Goal: Information Seeking & Learning: Find specific fact

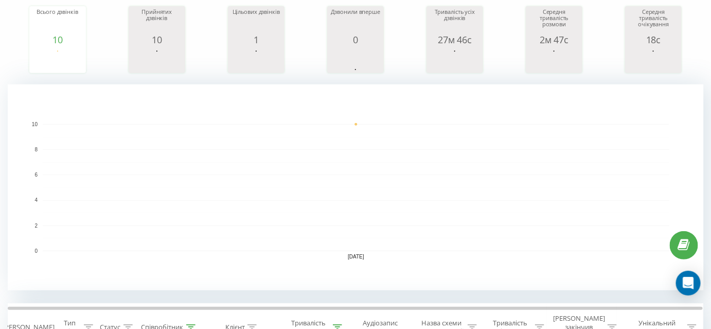
scroll to position [1, 0]
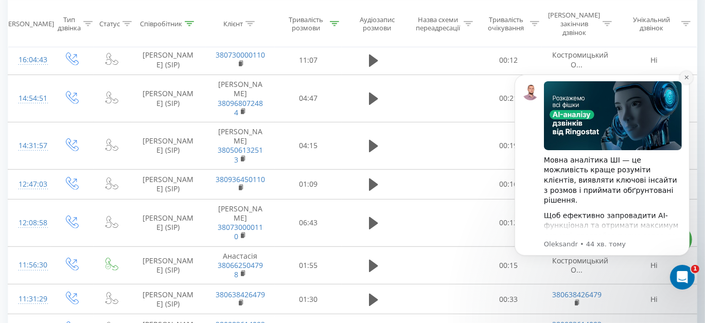
click at [683, 77] on icon "Dismiss notification" at bounding box center [686, 77] width 6 height 6
click at [688, 77] on td "Ні" at bounding box center [653, 98] width 85 height 47
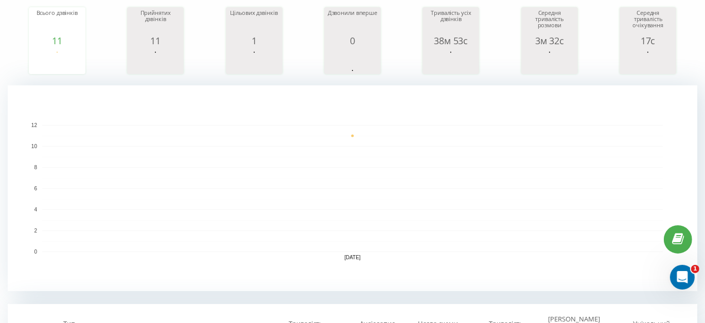
scroll to position [93, 0]
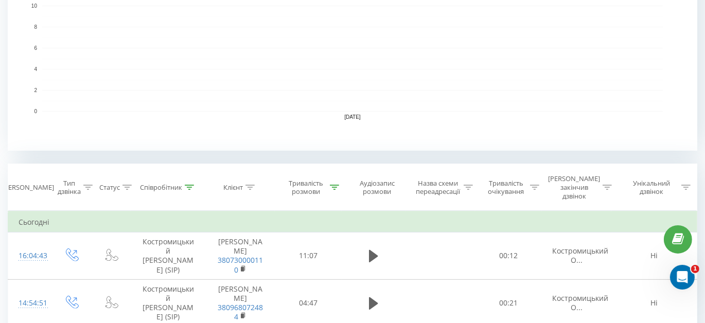
scroll to position [327, 0]
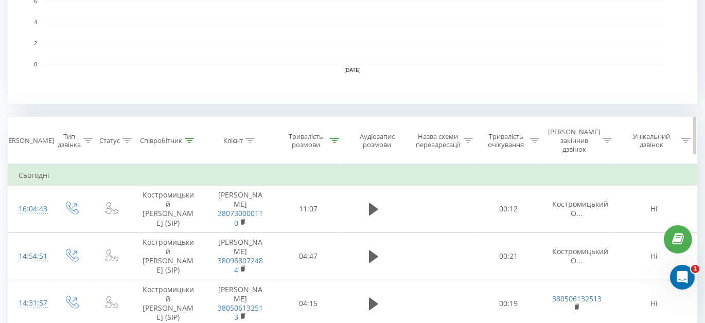
click at [332, 138] on icon at bounding box center [334, 140] width 9 height 5
click at [337, 138] on icon at bounding box center [334, 140] width 9 height 5
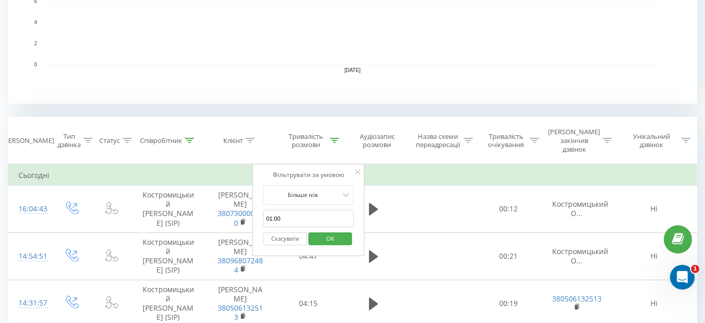
click at [296, 232] on button "Скасувати" at bounding box center [285, 238] width 44 height 13
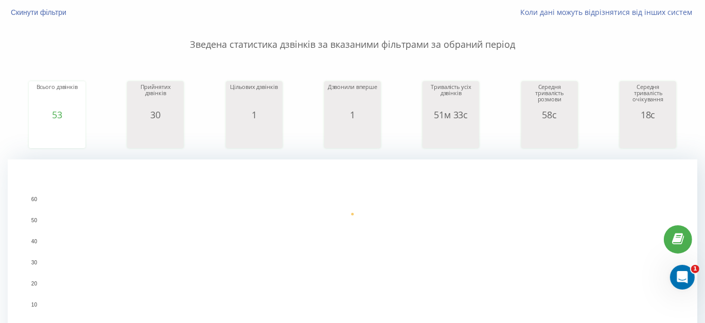
scroll to position [29, 0]
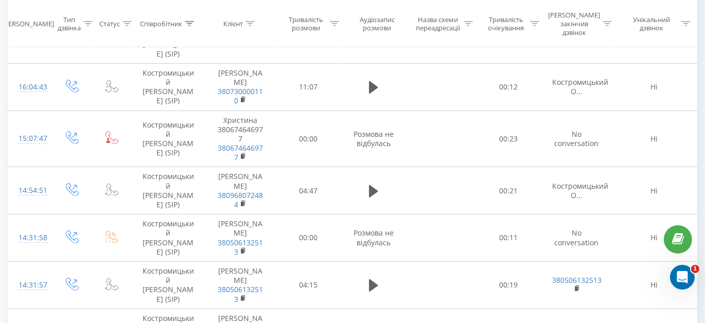
scroll to position [403, 0]
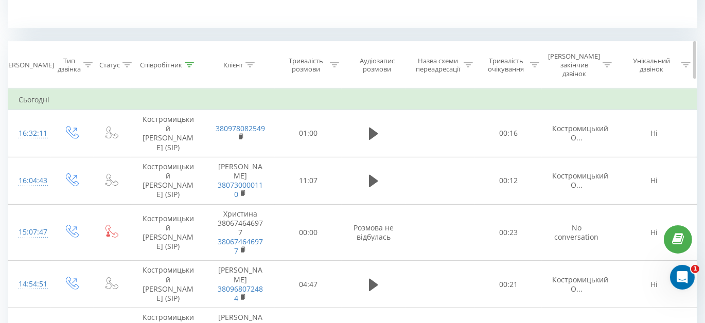
click at [333, 62] on icon at bounding box center [334, 64] width 9 height 5
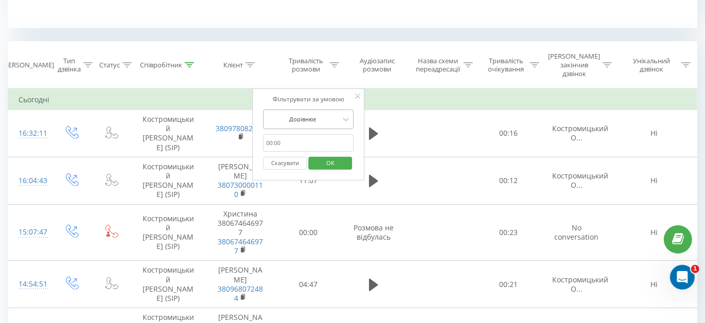
click at [314, 114] on div at bounding box center [302, 119] width 73 height 10
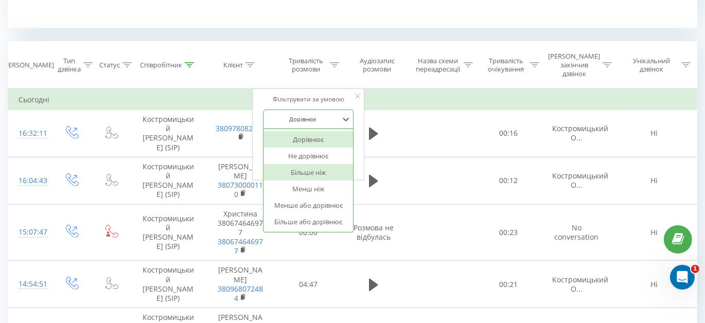
click at [314, 164] on div "Більше ніж" at bounding box center [307, 172] width 89 height 16
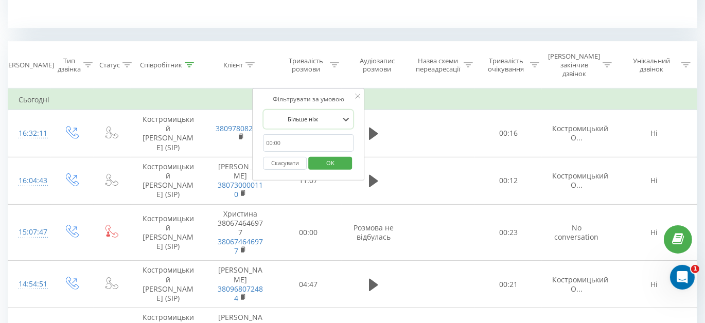
click at [312, 136] on input "text" at bounding box center [308, 143] width 91 height 18
type input "01:00"
click at [339, 155] on span "OK" at bounding box center [330, 163] width 29 height 16
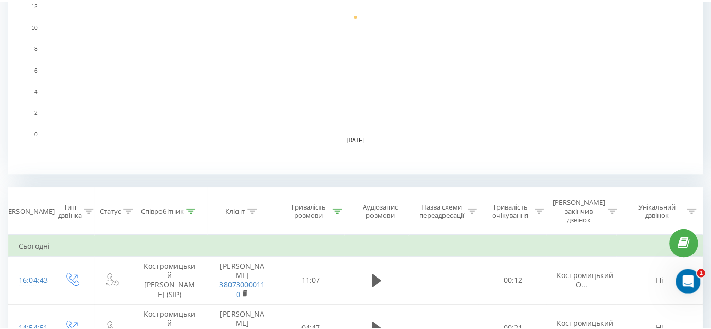
scroll to position [327, 0]
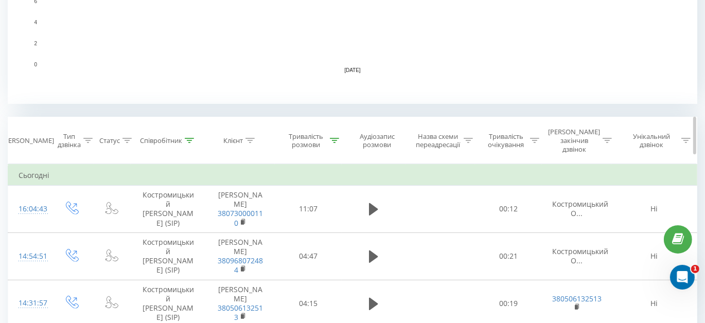
click at [192, 138] on icon at bounding box center [189, 140] width 9 height 5
click at [189, 138] on div at bounding box center [189, 140] width 9 height 9
click at [189, 138] on icon at bounding box center [189, 140] width 9 height 5
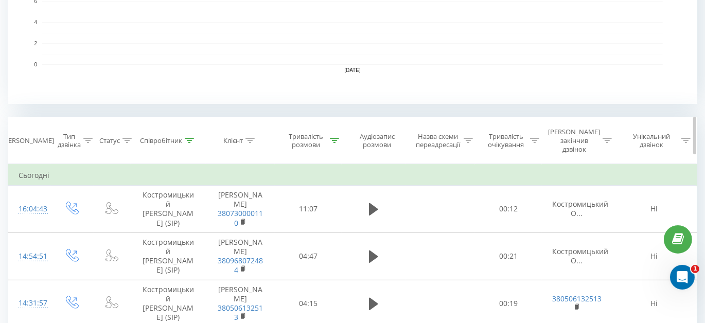
click at [189, 138] on icon at bounding box center [189, 140] width 9 height 5
click at [187, 138] on icon at bounding box center [189, 140] width 9 height 5
click at [196, 136] on div "Співробітник" at bounding box center [168, 140] width 75 height 9
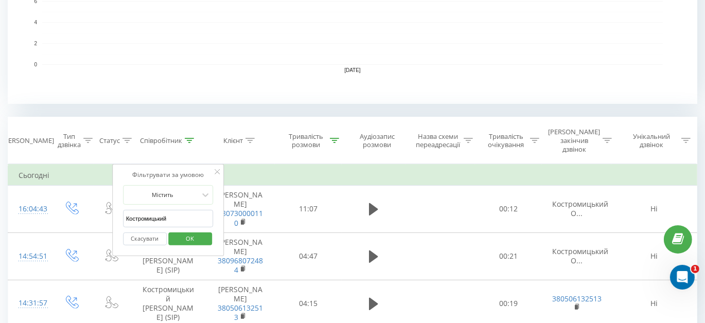
click at [184, 210] on input "Костромицький" at bounding box center [168, 219] width 91 height 18
type input "Тягло"
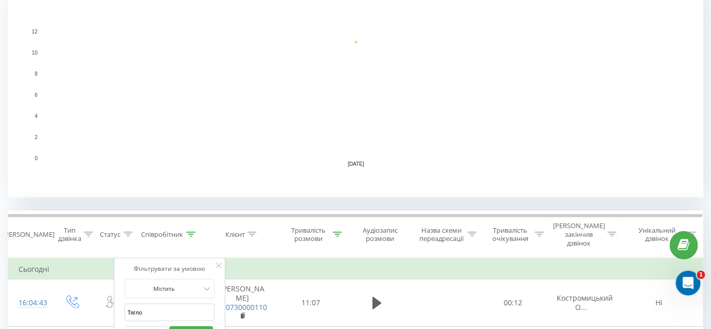
click at [365, 148] on rect "A chart." at bounding box center [356, 94] width 626 height 127
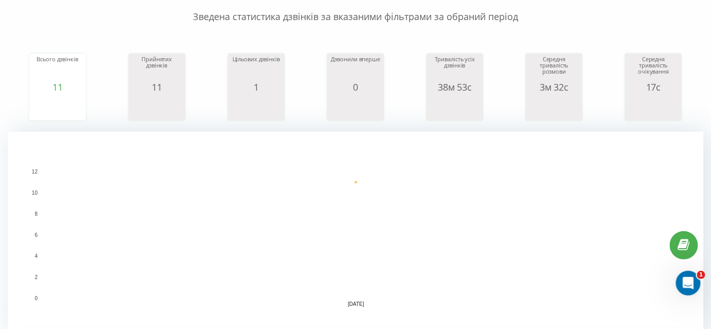
scroll to position [93, 0]
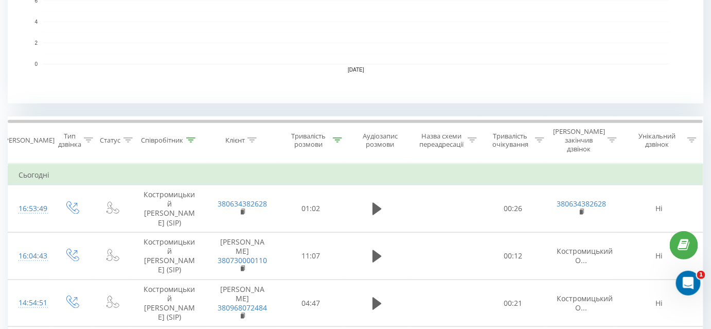
scroll to position [374, 0]
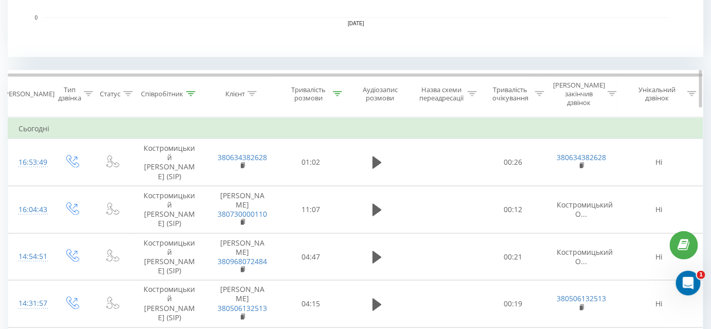
click at [337, 91] on icon at bounding box center [337, 93] width 9 height 5
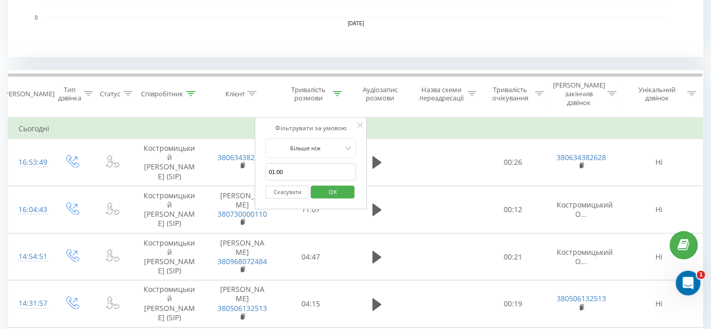
click at [291, 186] on button "Скасувати" at bounding box center [288, 192] width 44 height 13
click at [0, 0] on div at bounding box center [0, 0] width 0 height 0
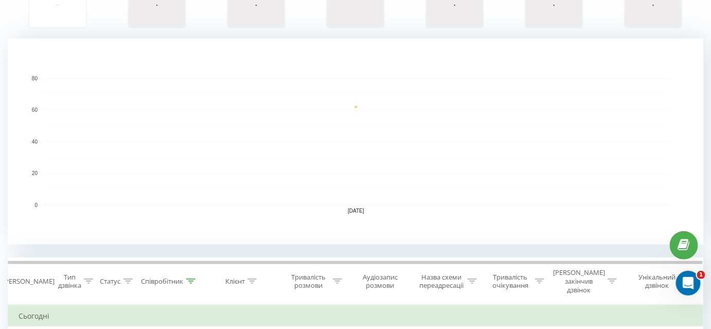
scroll to position [280, 0]
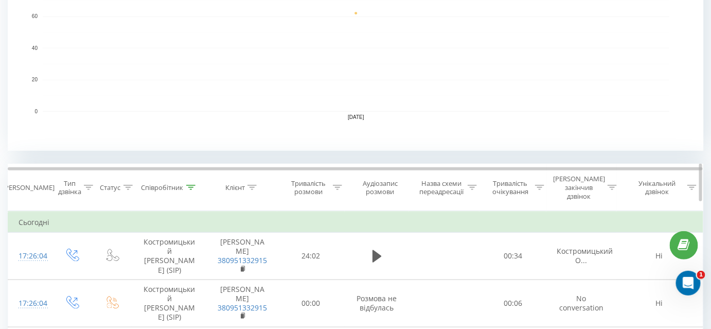
click at [188, 185] on icon at bounding box center [190, 187] width 9 height 5
click at [333, 185] on icon at bounding box center [337, 187] width 9 height 5
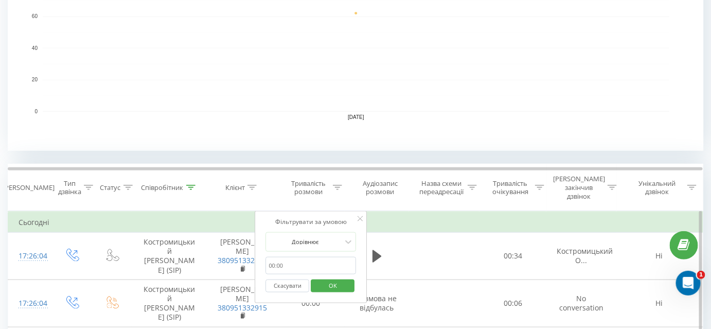
click at [287, 263] on input "text" at bounding box center [311, 266] width 91 height 18
type input "01:00"
click at [336, 234] on div "Дорівнює" at bounding box center [311, 242] width 91 height 20
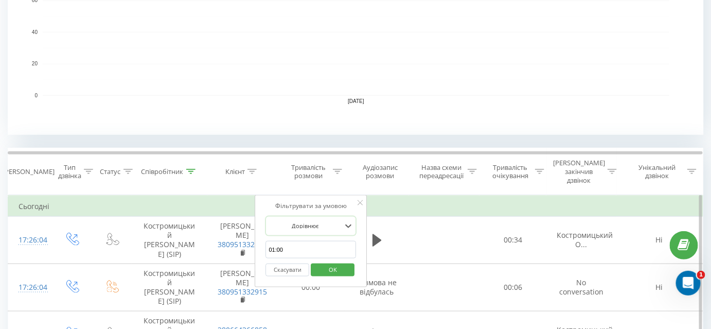
click at [310, 221] on div at bounding box center [305, 226] width 73 height 10
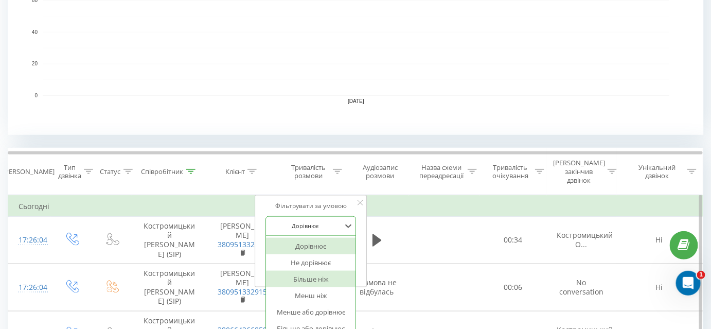
click at [302, 271] on div "Більше ніж" at bounding box center [310, 279] width 89 height 16
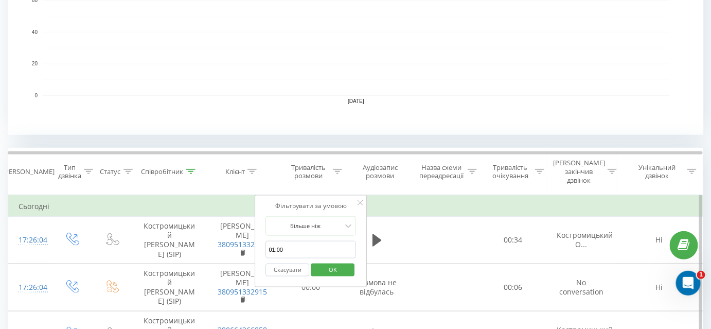
click at [332, 261] on span "OK" at bounding box center [332, 269] width 29 height 16
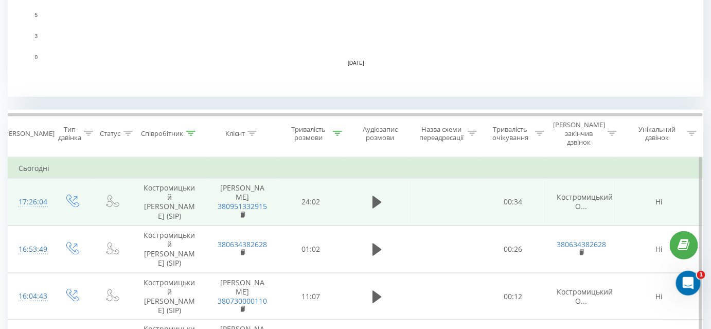
scroll to position [374, 0]
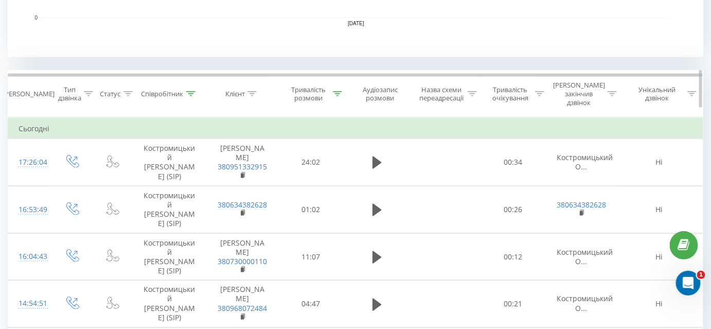
click at [191, 91] on div at bounding box center [190, 93] width 9 height 9
click at [191, 91] on icon at bounding box center [190, 93] width 9 height 5
click at [193, 91] on icon at bounding box center [190, 93] width 9 height 5
click at [192, 91] on icon at bounding box center [190, 93] width 9 height 5
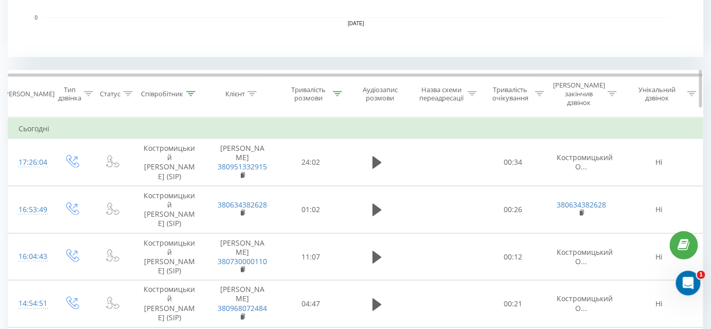
click at [192, 91] on icon at bounding box center [190, 93] width 9 height 5
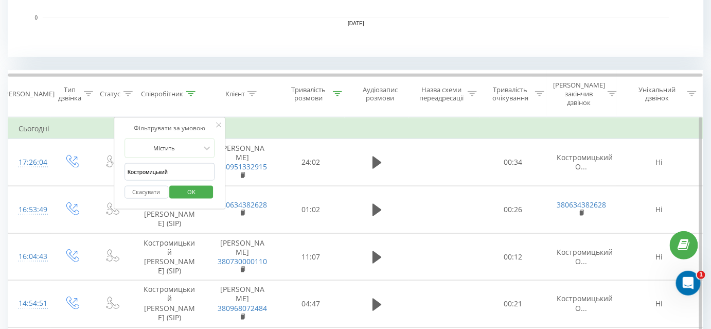
click at [181, 163] on input "Костромицький" at bounding box center [169, 172] width 91 height 18
type input "Тягло"
click button "OK" at bounding box center [192, 192] width 44 height 13
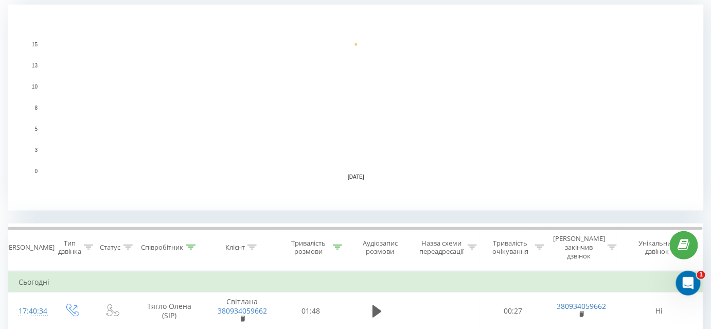
scroll to position [284, 0]
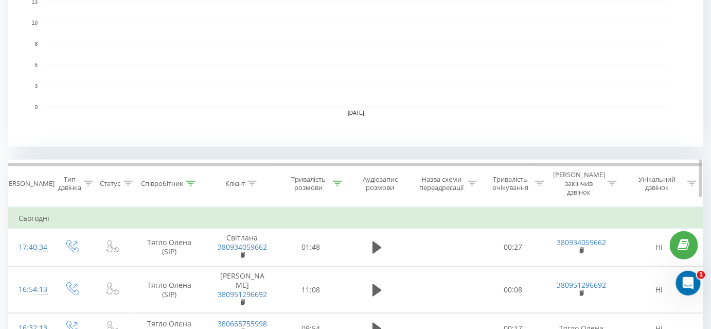
click at [193, 181] on icon at bounding box center [190, 183] width 9 height 5
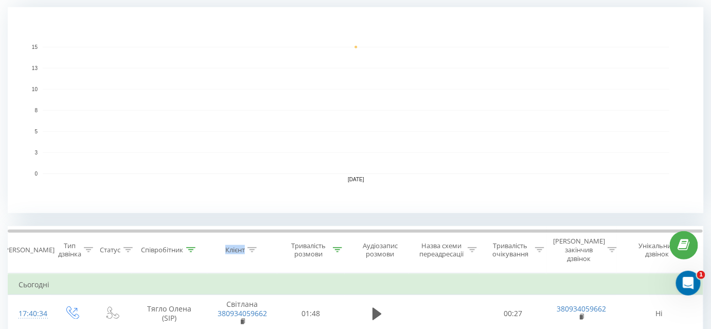
scroll to position [280, 0]
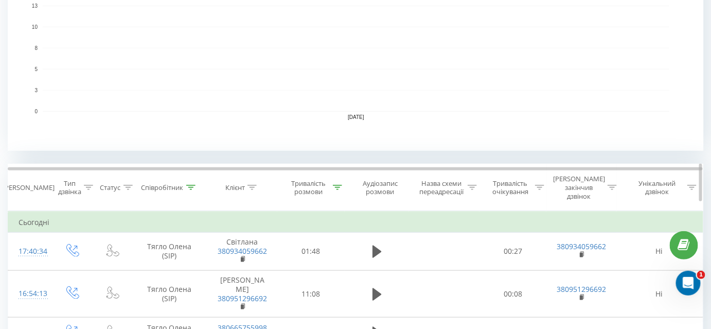
click at [190, 185] on icon at bounding box center [190, 187] width 9 height 5
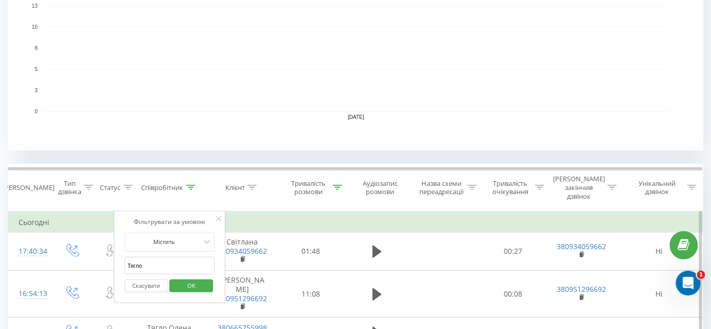
click at [174, 257] on input "Тягло" at bounding box center [169, 266] width 91 height 18
type input "Е"
type input "Костромицький"
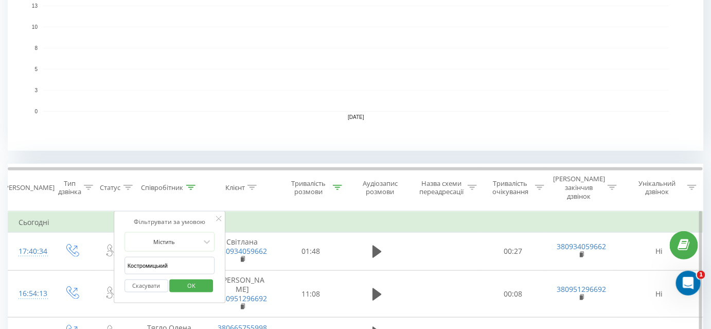
click button "OK" at bounding box center [192, 285] width 44 height 13
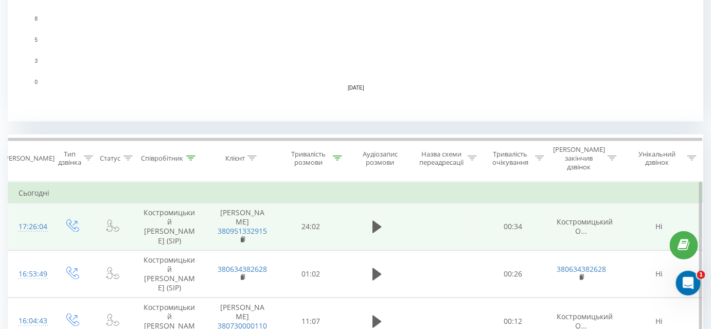
scroll to position [374, 0]
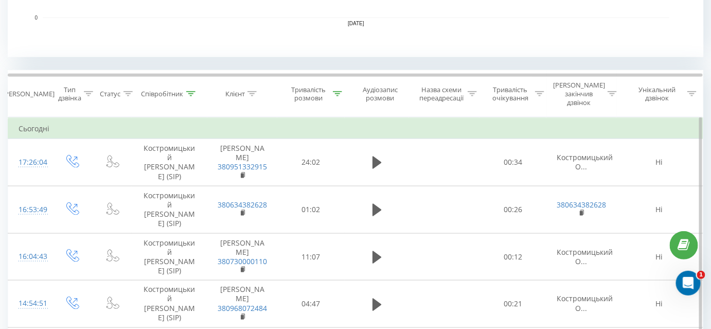
drag, startPoint x: 338, startPoint y: 91, endPoint x: 317, endPoint y: 125, distance: 41.1
click at [338, 91] on icon at bounding box center [337, 93] width 9 height 5
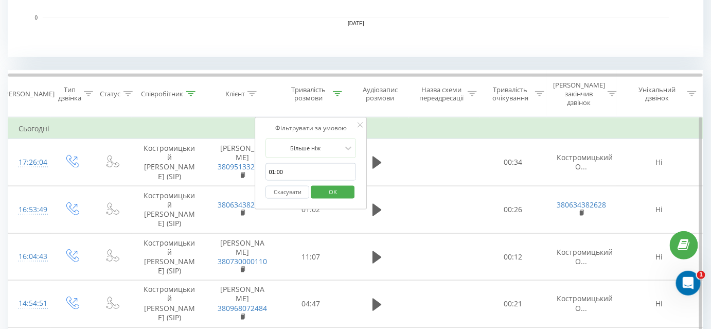
click at [291, 186] on button "Скасувати" at bounding box center [288, 192] width 44 height 13
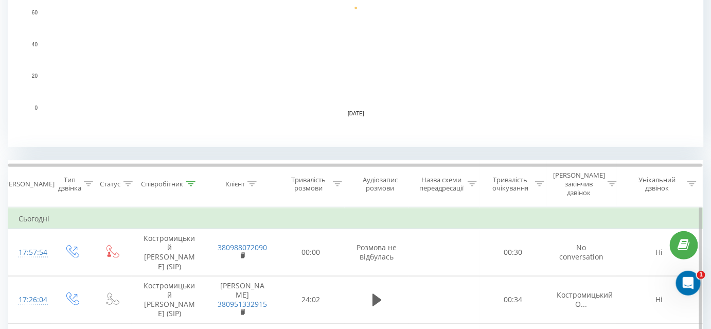
scroll to position [377, 0]
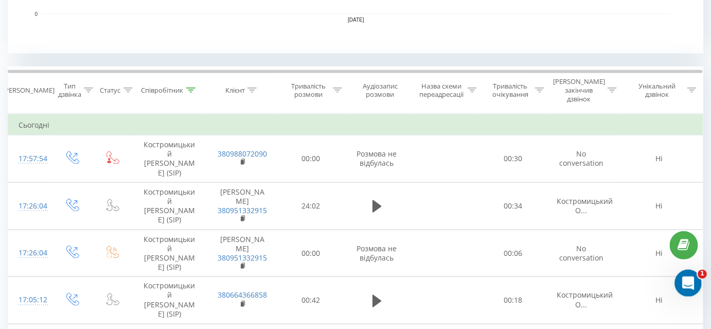
click at [689, 284] on icon "Відкрити програму для спілкування Intercom" at bounding box center [686, 281] width 17 height 17
click at [688, 278] on icon "Відкрити програму для спілкування Intercom" at bounding box center [686, 281] width 17 height 17
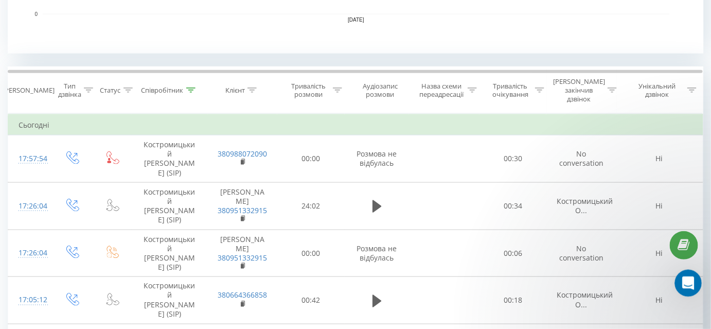
click at [688, 278] on icon "Відкрити програму для спілкування Intercom" at bounding box center [686, 281] width 17 height 17
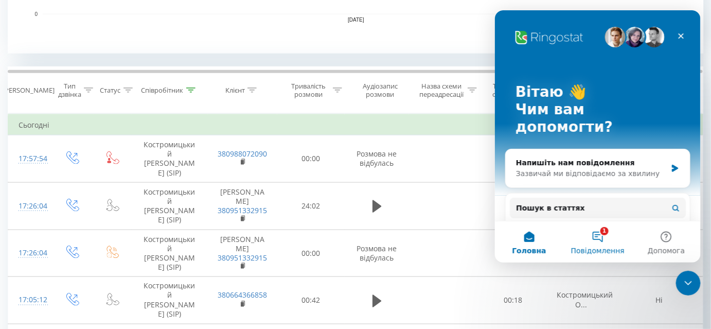
click at [595, 236] on button "1 Повідомлення" at bounding box center [597, 241] width 68 height 41
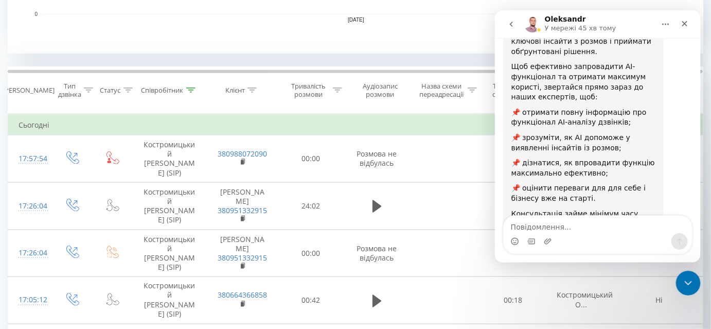
scroll to position [210, 0]
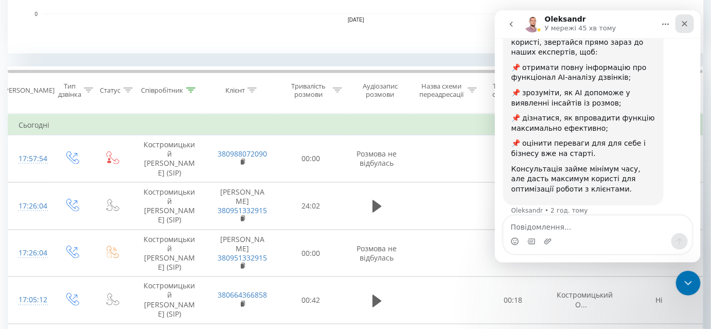
click at [686, 17] on div "Закрити" at bounding box center [684, 23] width 19 height 19
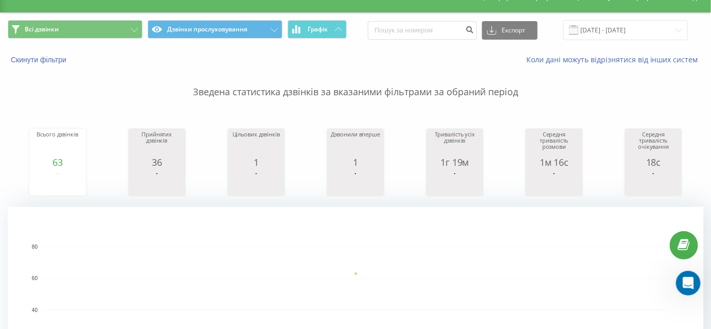
scroll to position [0, 0]
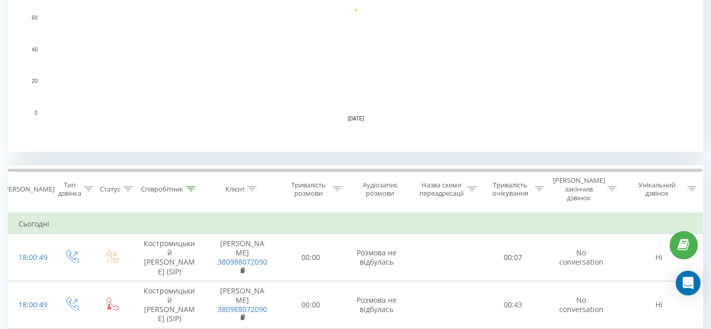
scroll to position [327, 0]
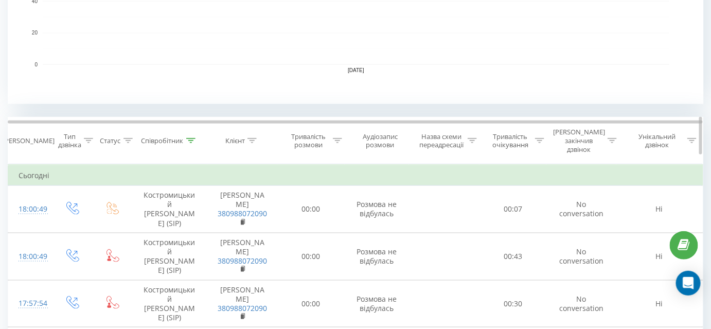
click at [341, 138] on icon at bounding box center [337, 140] width 9 height 5
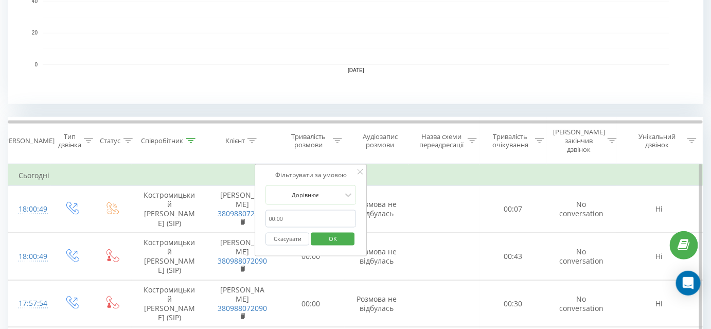
click at [302, 211] on input "text" at bounding box center [311, 219] width 91 height 18
type input "01:00"
click at [326, 190] on div at bounding box center [305, 195] width 73 height 10
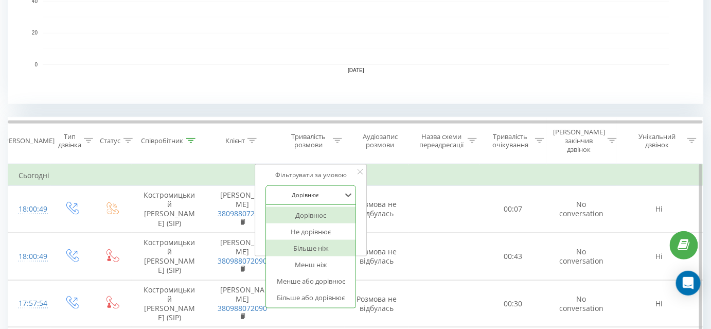
click at [314, 240] on div "Більше ніж" at bounding box center [310, 248] width 89 height 16
click at [314, 238] on div "Скасувати OK" at bounding box center [311, 238] width 91 height 23
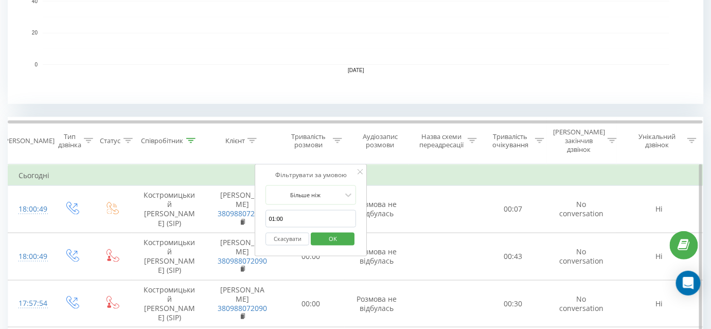
click at [325, 230] on span "OK" at bounding box center [332, 238] width 29 height 16
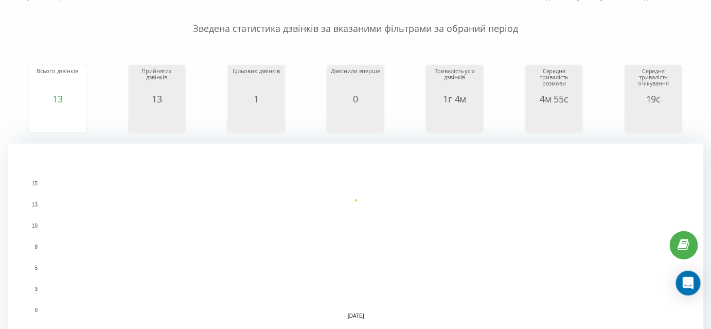
scroll to position [50, 0]
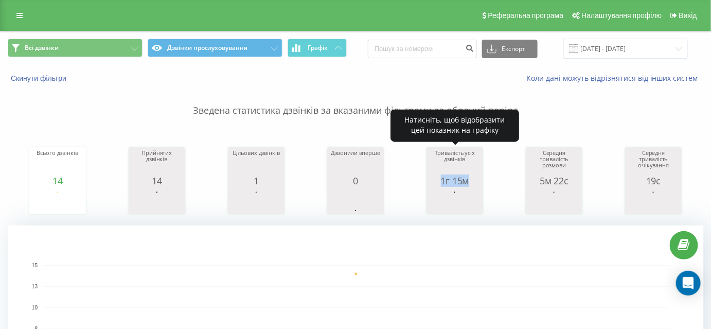
drag, startPoint x: 440, startPoint y: 177, endPoint x: 473, endPoint y: 183, distance: 33.4
click at [473, 183] on div "1г 15м" at bounding box center [454, 180] width 51 height 10
copy div "1г 15м"
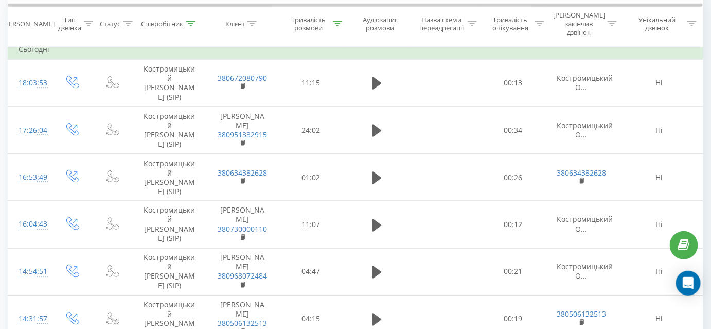
scroll to position [467, 0]
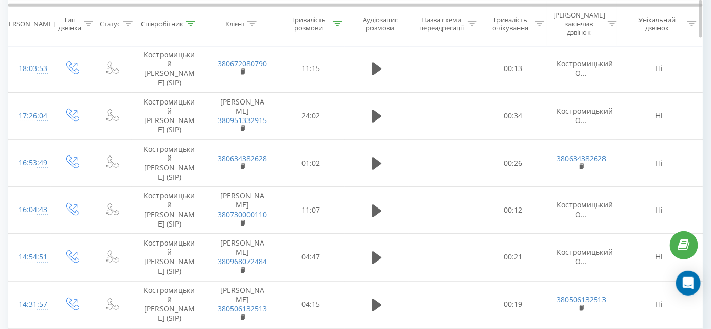
click at [340, 21] on icon at bounding box center [337, 23] width 9 height 5
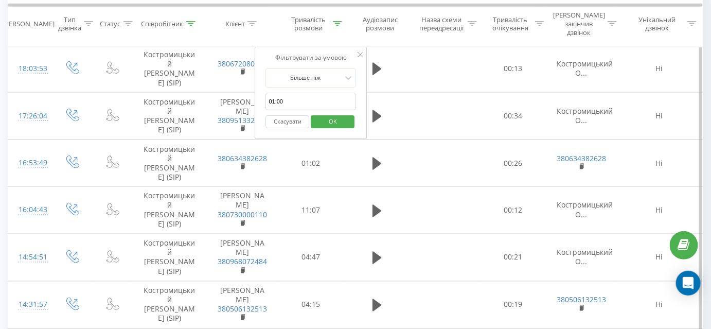
click at [293, 116] on button "Скасувати" at bounding box center [288, 122] width 44 height 13
click at [0, 0] on div at bounding box center [0, 0] width 0 height 0
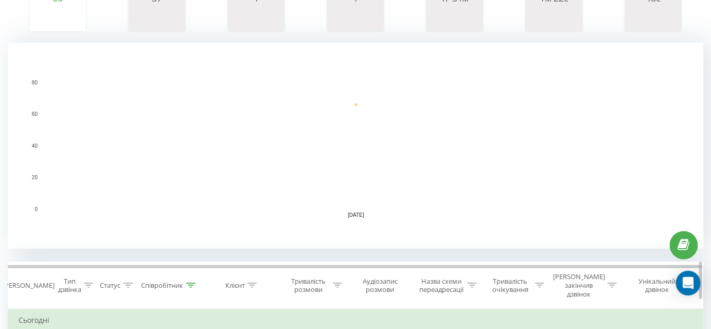
scroll to position [370, 0]
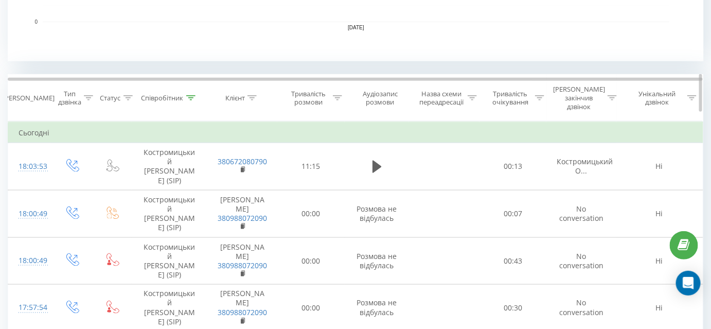
click at [191, 88] on th "Співробітник" at bounding box center [170, 98] width 76 height 47
click at [194, 95] on icon at bounding box center [190, 97] width 9 height 5
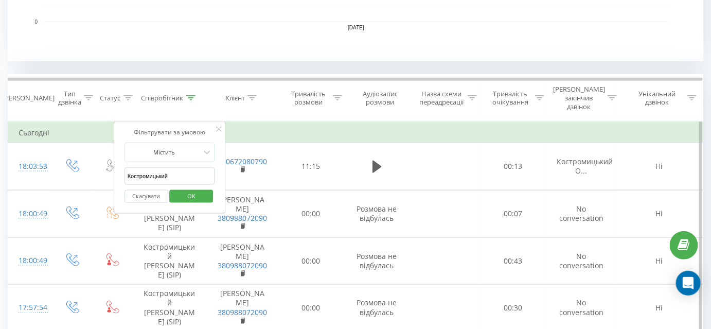
click at [190, 167] on input "Костромицький" at bounding box center [169, 176] width 91 height 18
type input "Тягло"
click button "OK" at bounding box center [192, 196] width 44 height 13
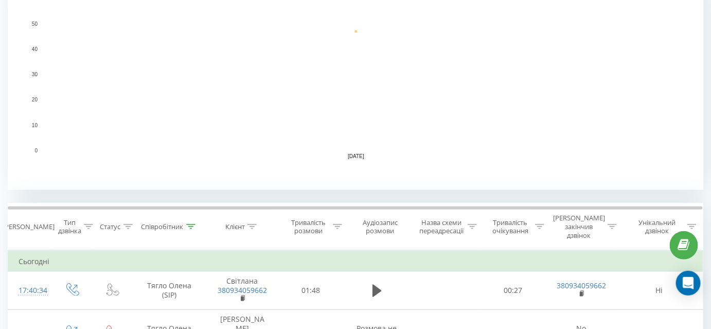
scroll to position [374, 0]
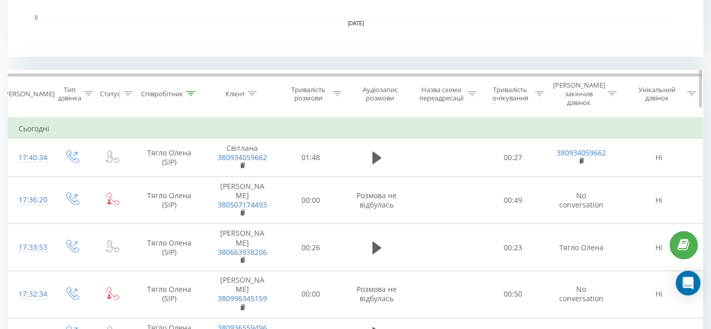
click at [338, 92] on div at bounding box center [337, 93] width 9 height 9
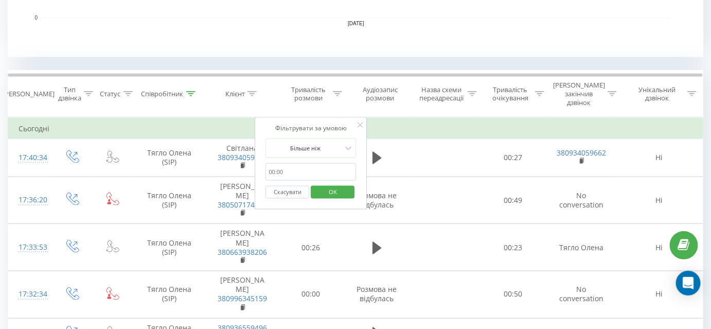
click at [296, 168] on input "01:00" at bounding box center [311, 172] width 91 height 18
type input "01:00"
click at [332, 184] on span "OK" at bounding box center [332, 192] width 29 height 16
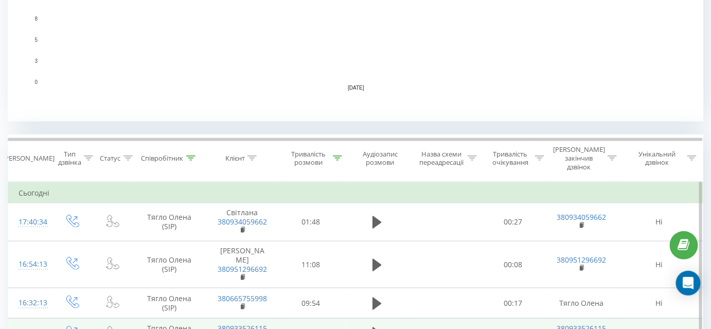
scroll to position [378, 0]
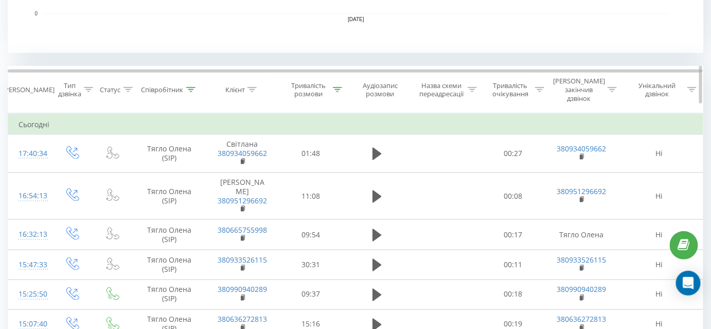
click at [184, 85] on div "Співробітник" at bounding box center [168, 89] width 54 height 9
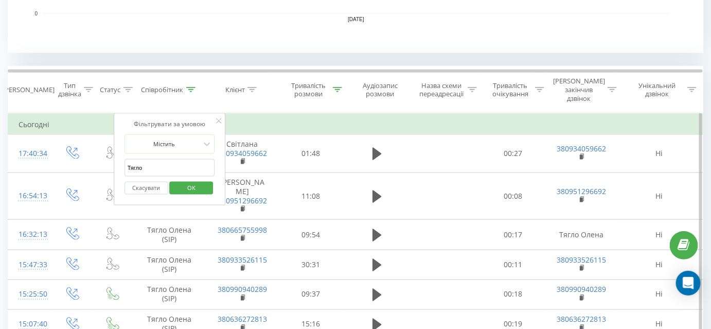
click at [163, 159] on input "Тягло" at bounding box center [169, 168] width 91 height 18
type input "Костромицький"
click button "OK" at bounding box center [192, 188] width 44 height 13
